Goal: Navigation & Orientation: Understand site structure

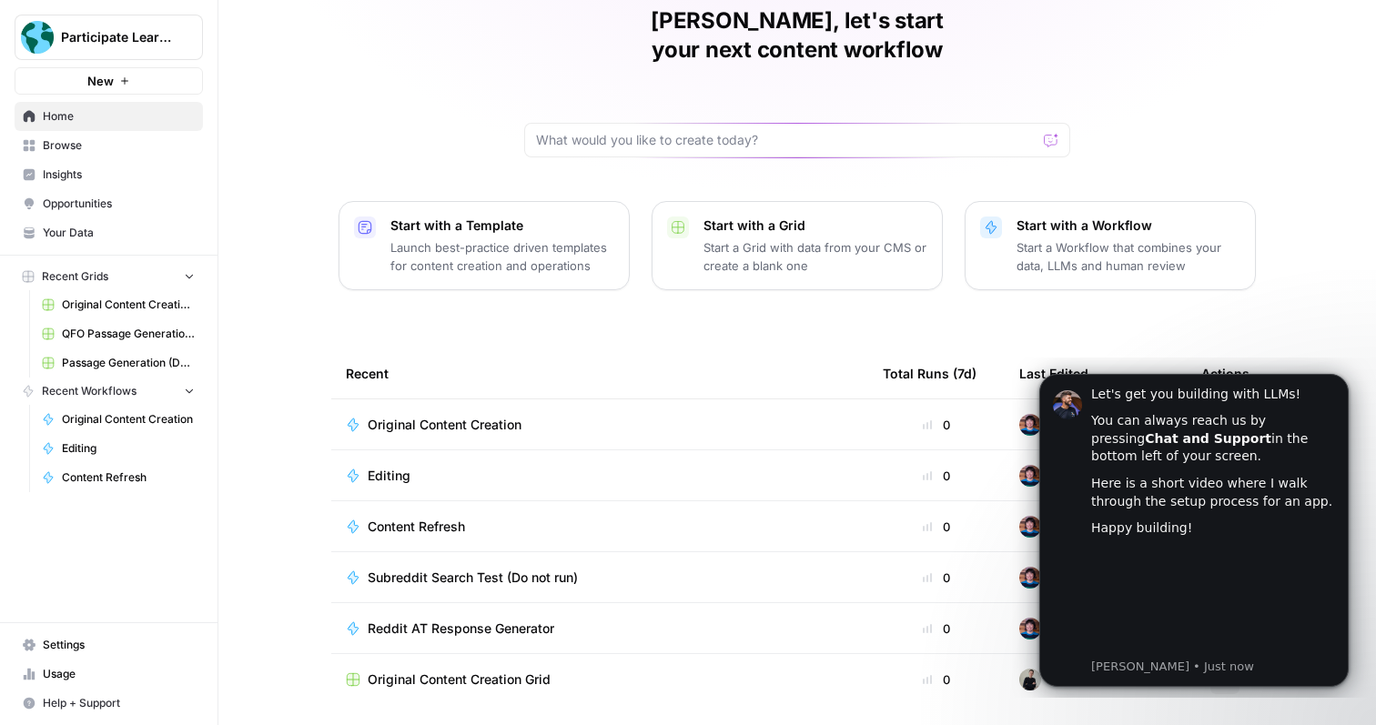
scroll to position [60, 0]
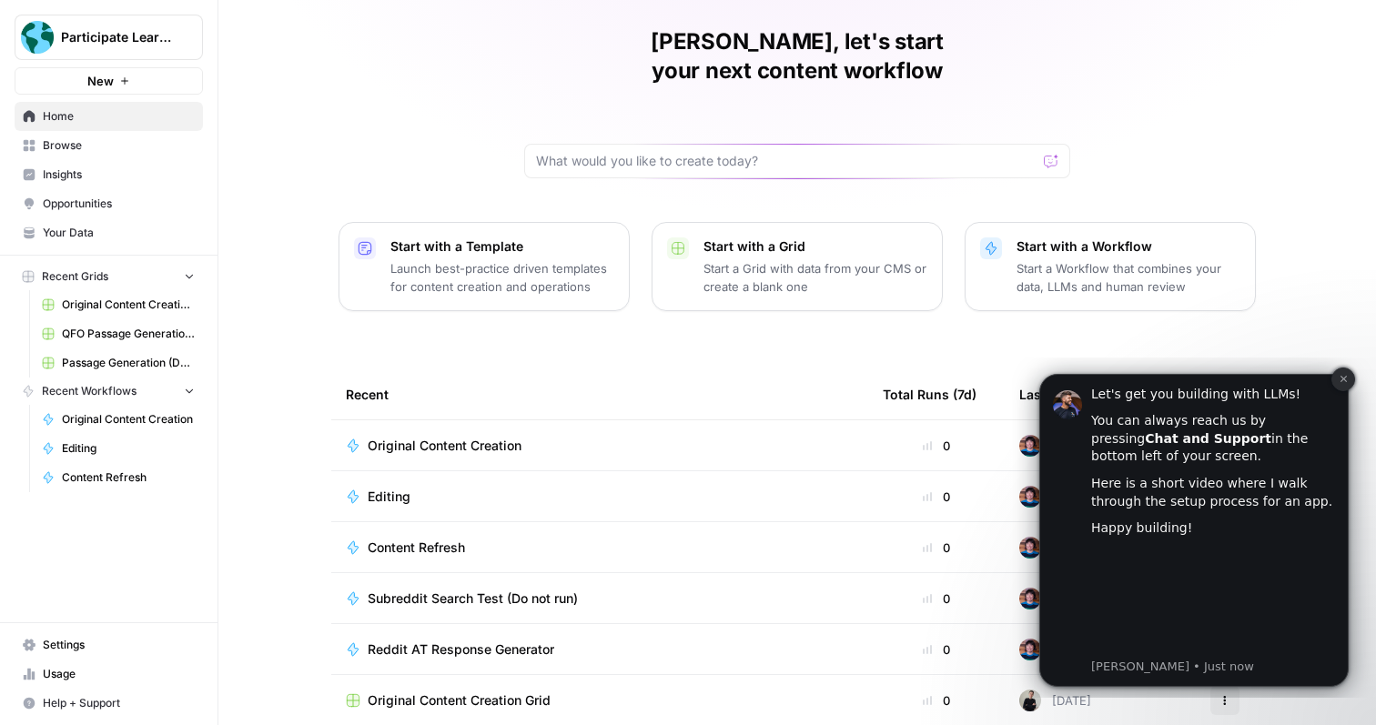
click at [1339, 382] on icon "Dismiss notification" at bounding box center [1344, 379] width 10 height 10
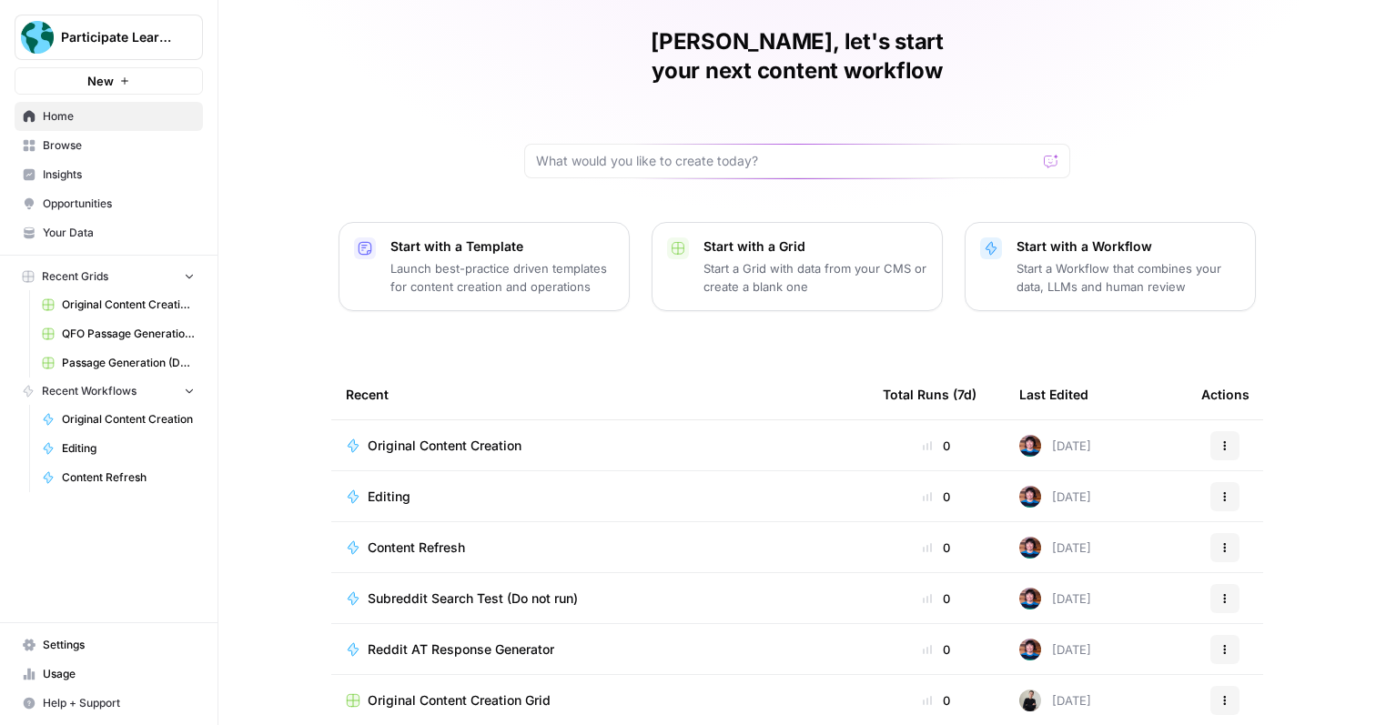
scroll to position [112, 0]
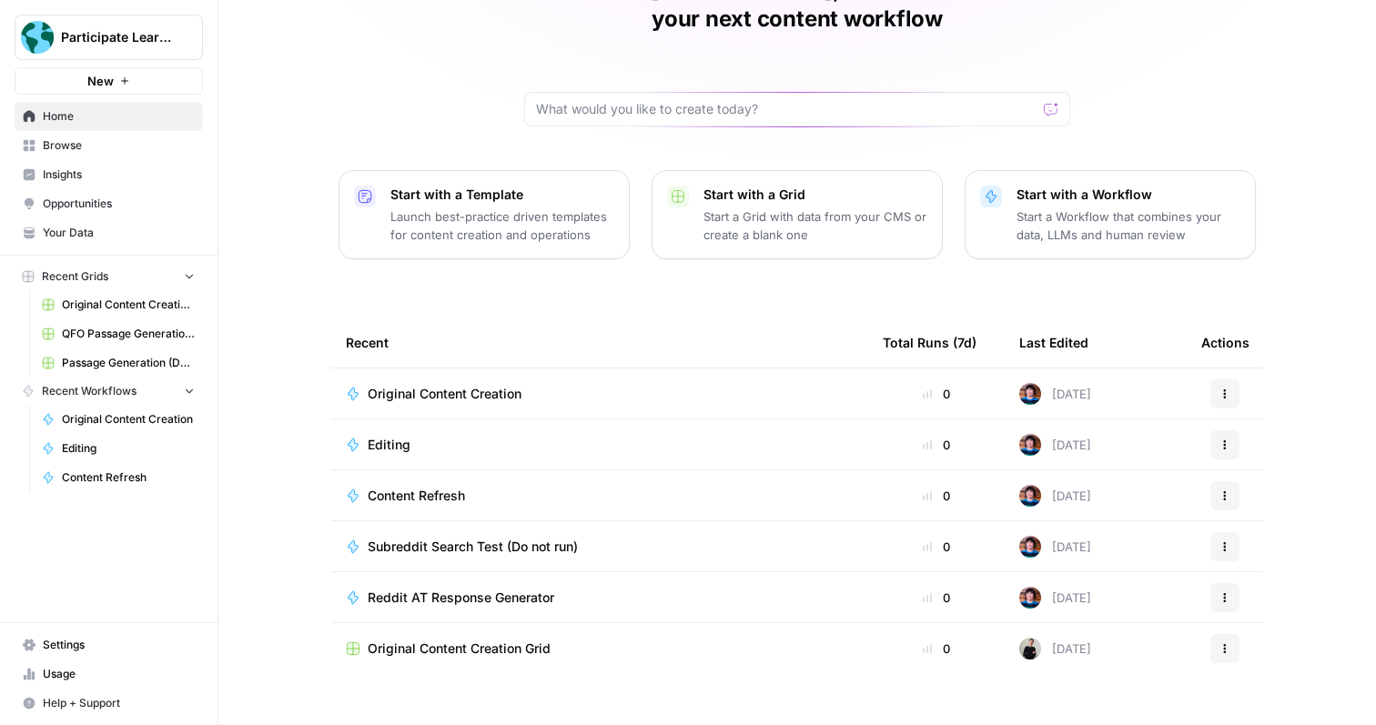
click at [116, 156] on link "Browse" at bounding box center [109, 145] width 188 height 29
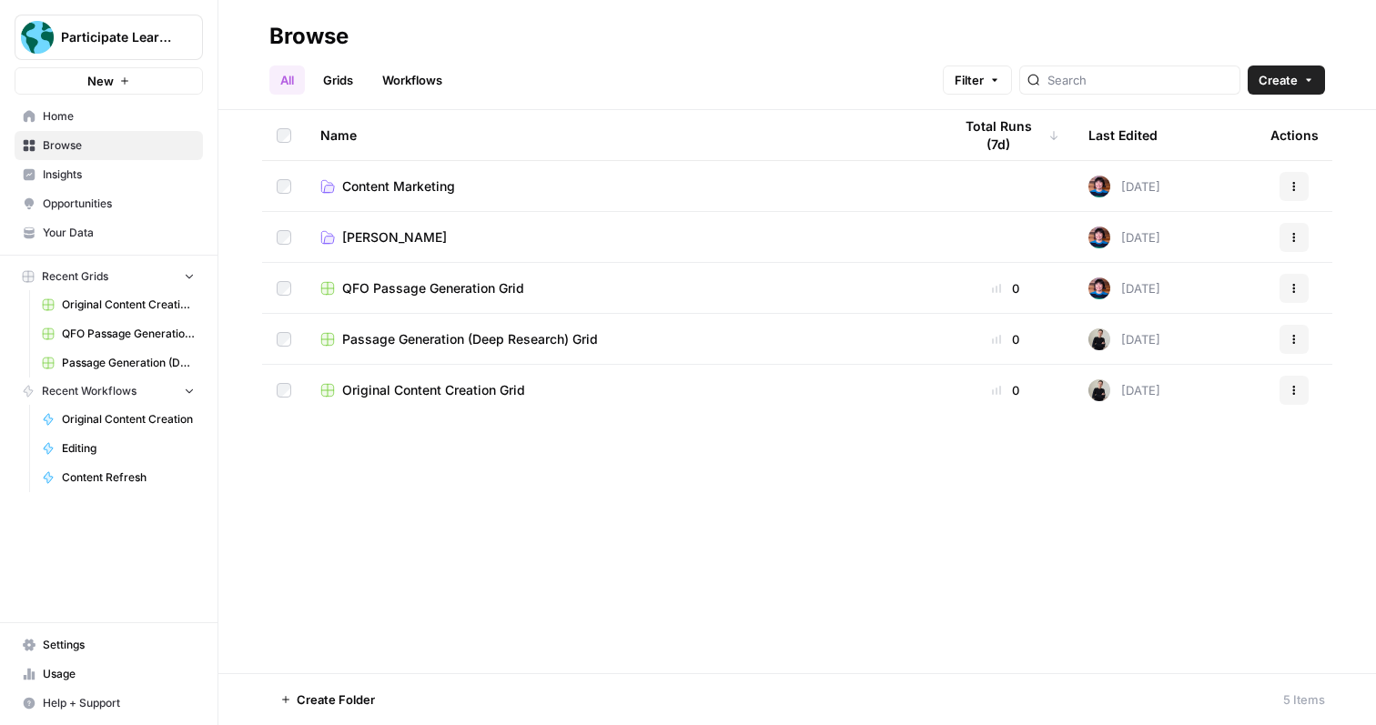
click at [123, 167] on span "Insights" at bounding box center [119, 175] width 152 height 16
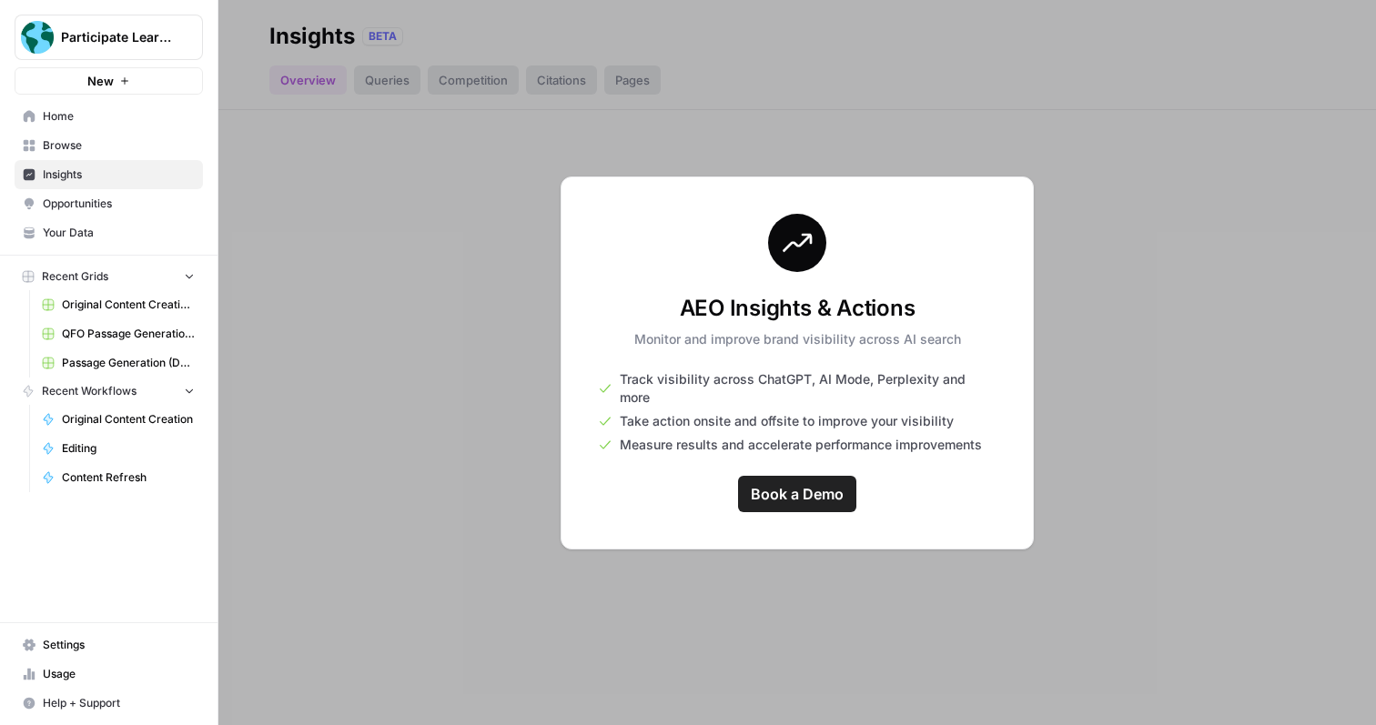
click at [117, 195] on link "Opportunities" at bounding box center [109, 203] width 188 height 29
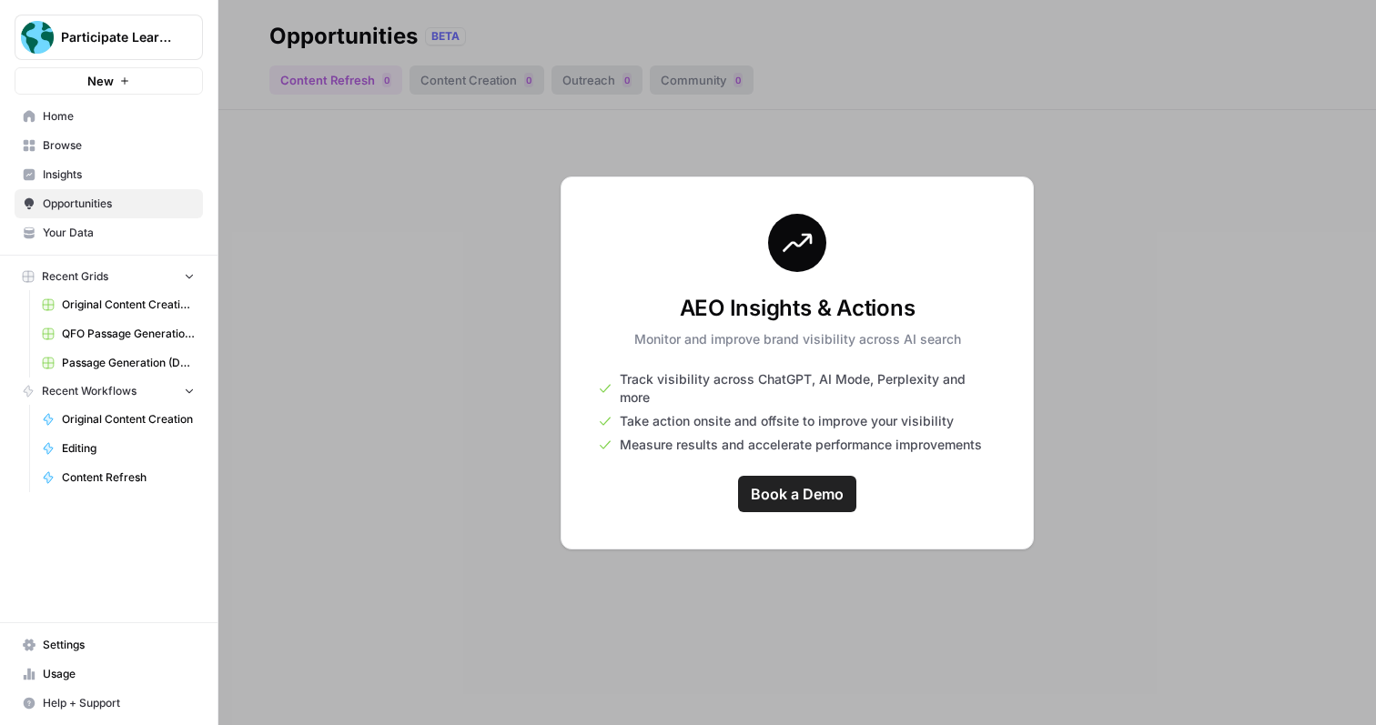
click at [113, 237] on span "Your Data" at bounding box center [119, 233] width 152 height 16
